Goal: Browse casually

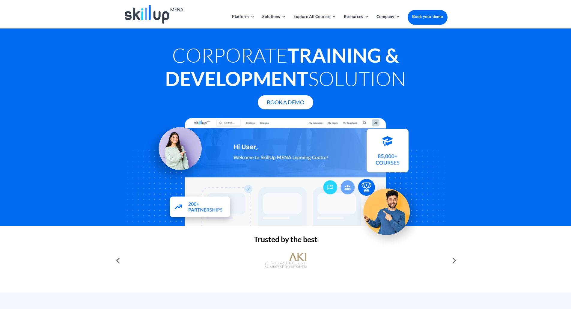
click at [246, 12] on div at bounding box center [286, 14] width 324 height 28
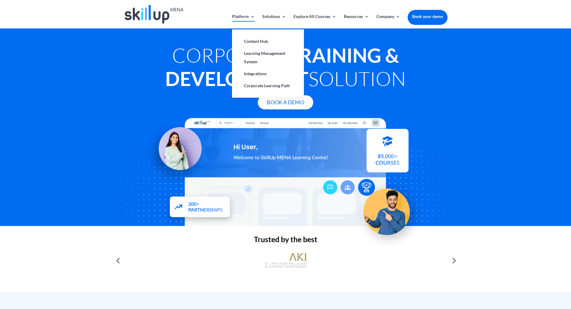
click at [245, 15] on link "Platform" at bounding box center [243, 21] width 23 height 14
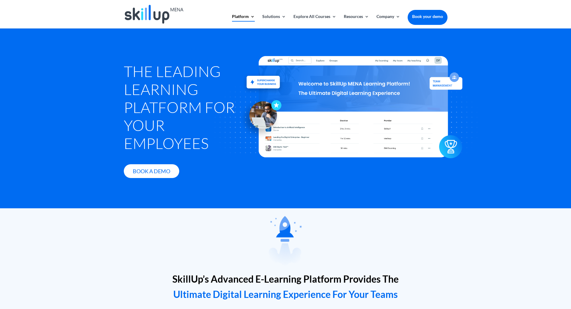
drag, startPoint x: 337, startPoint y: 134, endPoint x: 311, endPoint y: 145, distance: 28.8
click at [311, 145] on div at bounding box center [353, 107] width 329 height 190
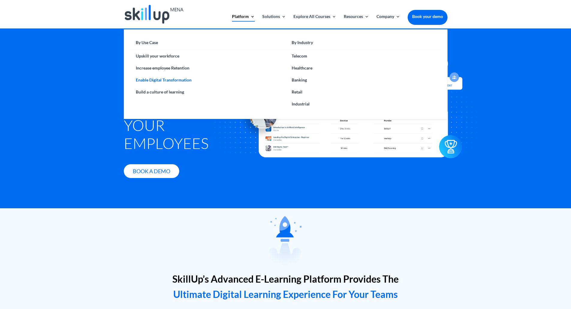
click at [164, 79] on link "Enable Digital Transformation" at bounding box center [208, 80] width 156 height 12
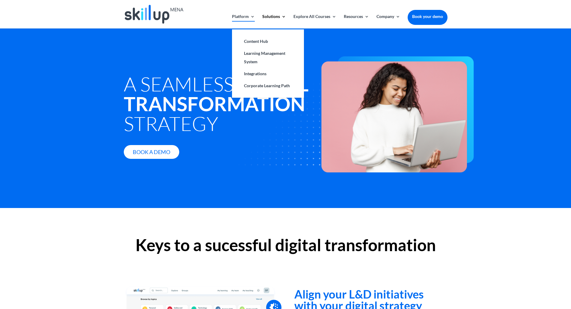
drag, startPoint x: 183, startPoint y: 150, endPoint x: 237, endPoint y: 14, distance: 146.7
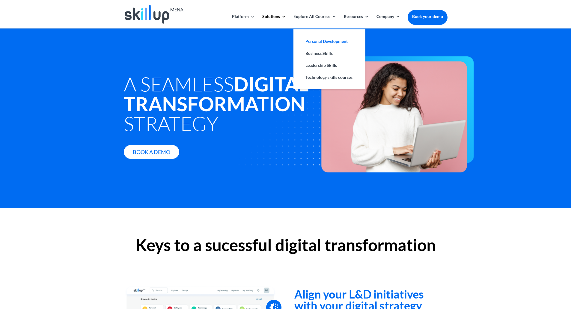
click at [317, 42] on link "Personal Development" at bounding box center [329, 41] width 60 height 12
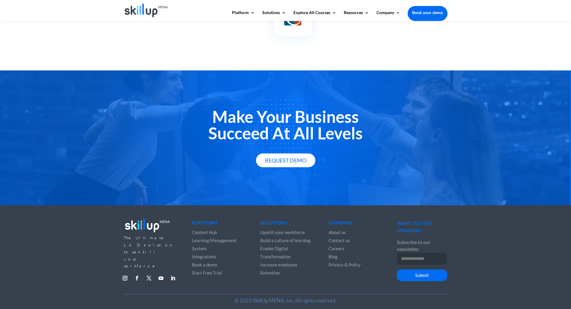
scroll to position [742, 0]
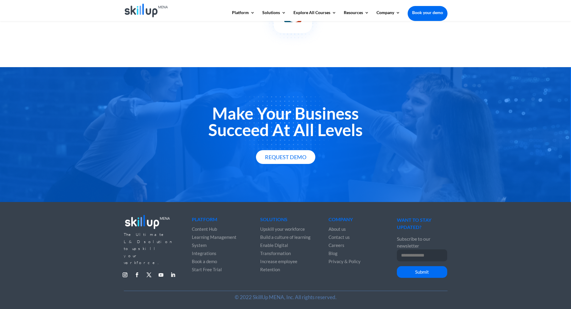
click at [218, 239] on span "Learning Management System" at bounding box center [214, 240] width 45 height 13
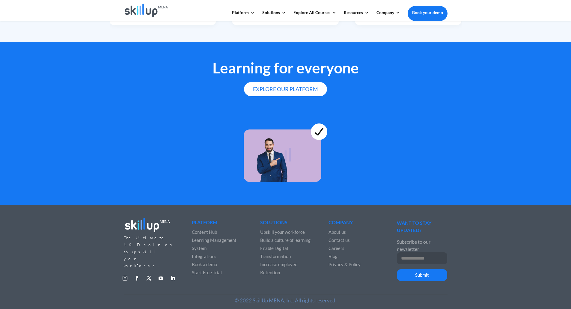
drag, startPoint x: 183, startPoint y: 215, endPoint x: 191, endPoint y: 282, distance: 67.7
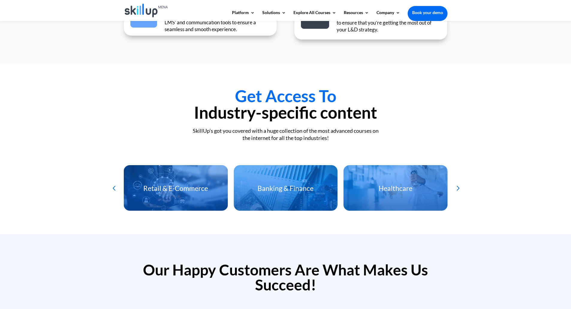
drag, startPoint x: 162, startPoint y: 174, endPoint x: 181, endPoint y: 119, distance: 58.0
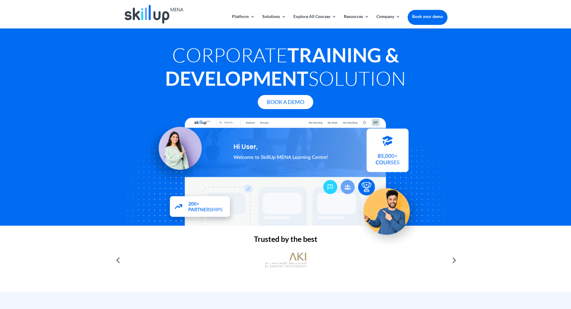
drag, startPoint x: 64, startPoint y: 244, endPoint x: 126, endPoint y: 144, distance: 117.2
